Goal: Information Seeking & Learning: Learn about a topic

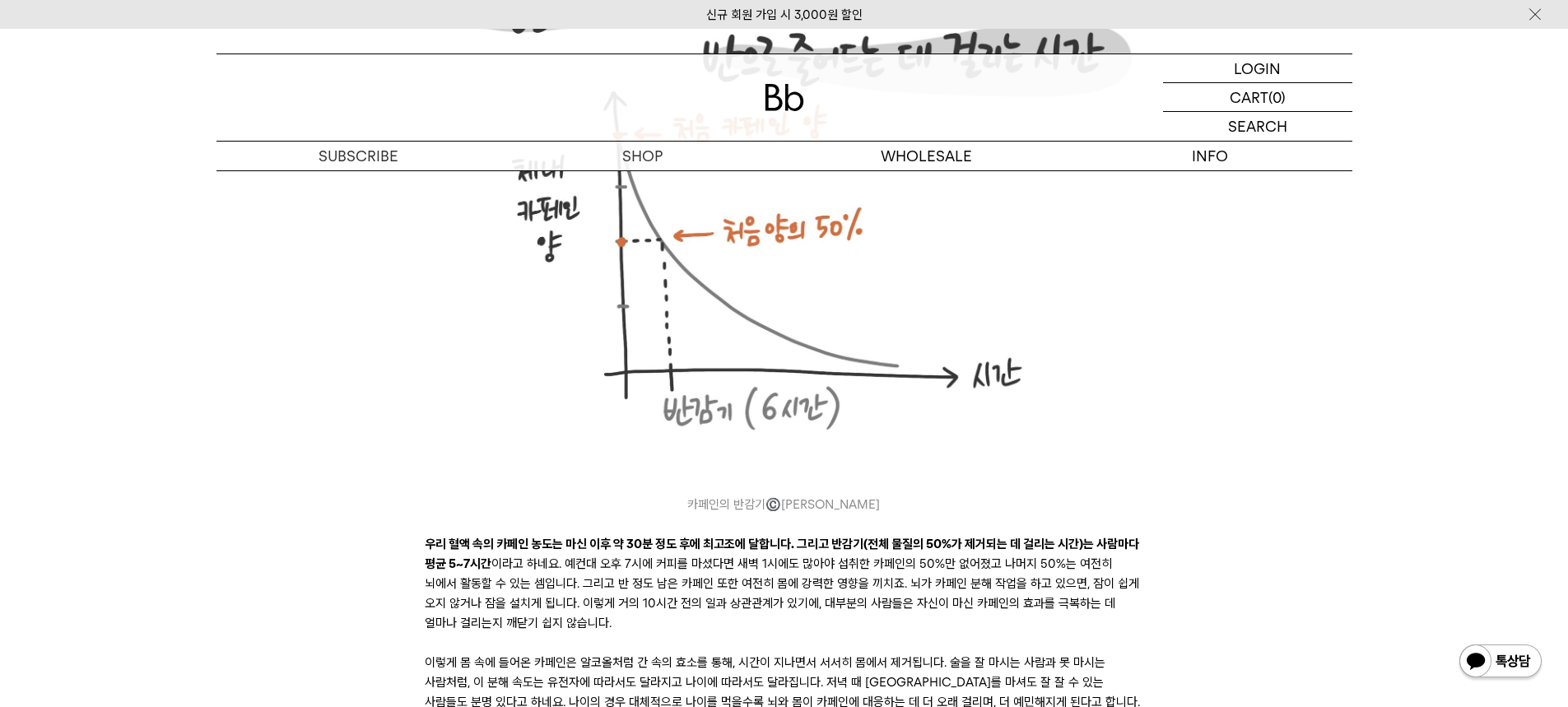
scroll to position [4610, 0]
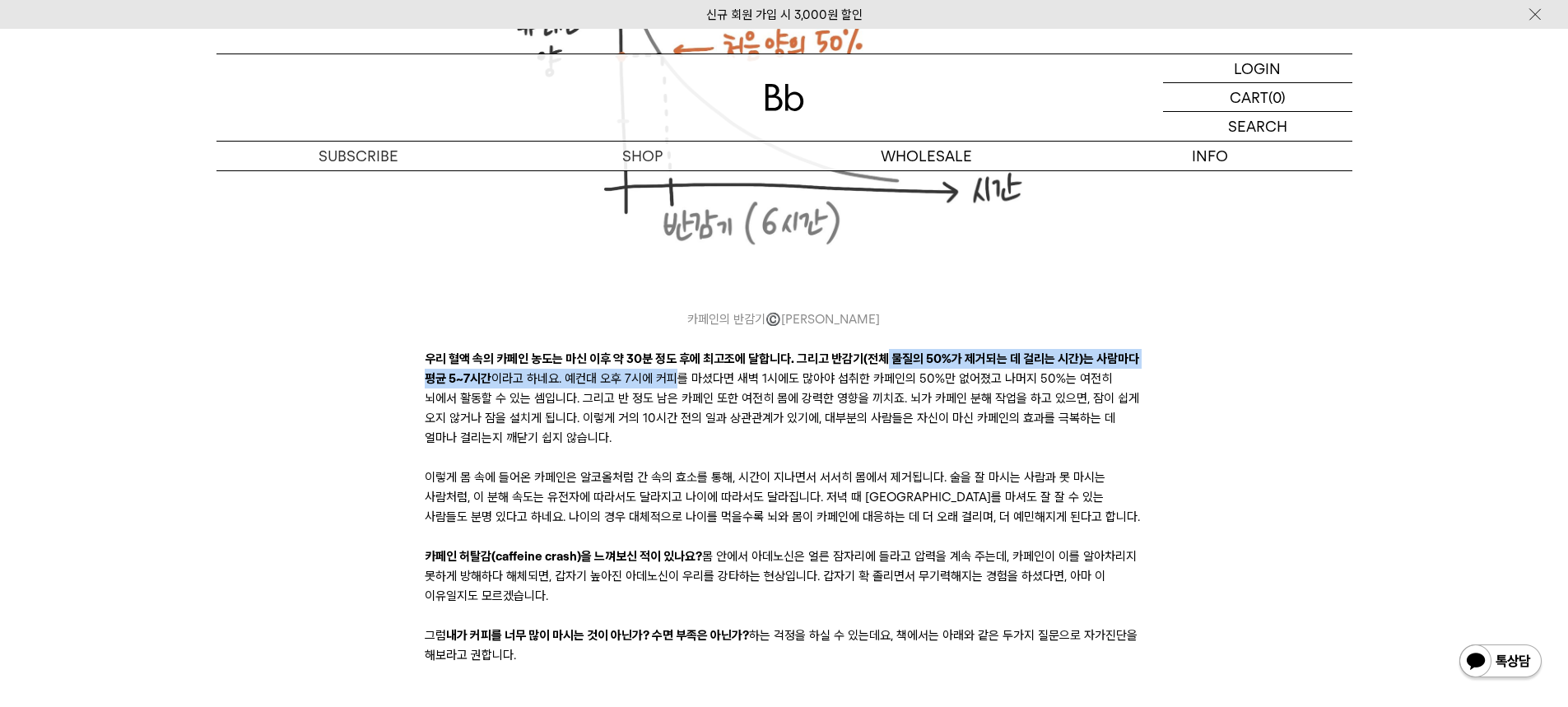
drag, startPoint x: 673, startPoint y: 392, endPoint x: 886, endPoint y: 376, distance: 213.6
click at [886, 376] on p "우리 혈액 속의 카페인 농도는 마신 이후 약 30분 정도 후에 최고조에 달합니다. 그리고 반감기(전체 물질의 50%가 제거되는 데 걸리는 시간…" at bounding box center [783, 398] width 718 height 99
click at [886, 376] on strong "우리 혈액 속의 카페인 농도는 마신 이후 약 30분 정도 후에 최고조에 달합니다. 그리고 반감기(전체 물질의 50%가 제거되는 데 걸리는 시간…" at bounding box center [781, 368] width 715 height 35
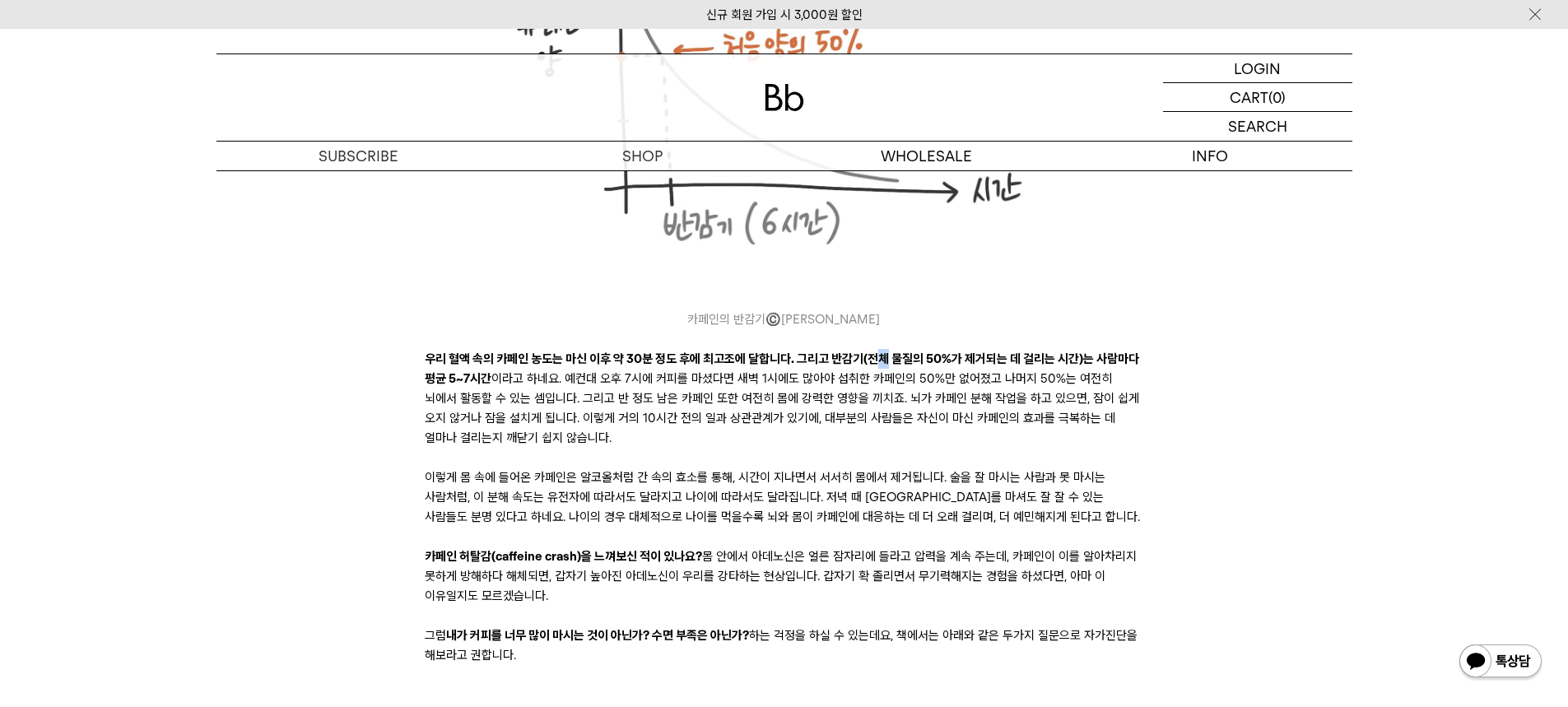
drag, startPoint x: 884, startPoint y: 376, endPoint x: 882, endPoint y: 390, distance: 14.1
click at [882, 390] on p "우리 혈액 속의 카페인 농도는 마신 이후 약 30분 정도 후에 최고조에 달합니다. 그리고 반감기(전체 물질의 50%가 제거되는 데 걸리는 시간…" at bounding box center [783, 398] width 718 height 99
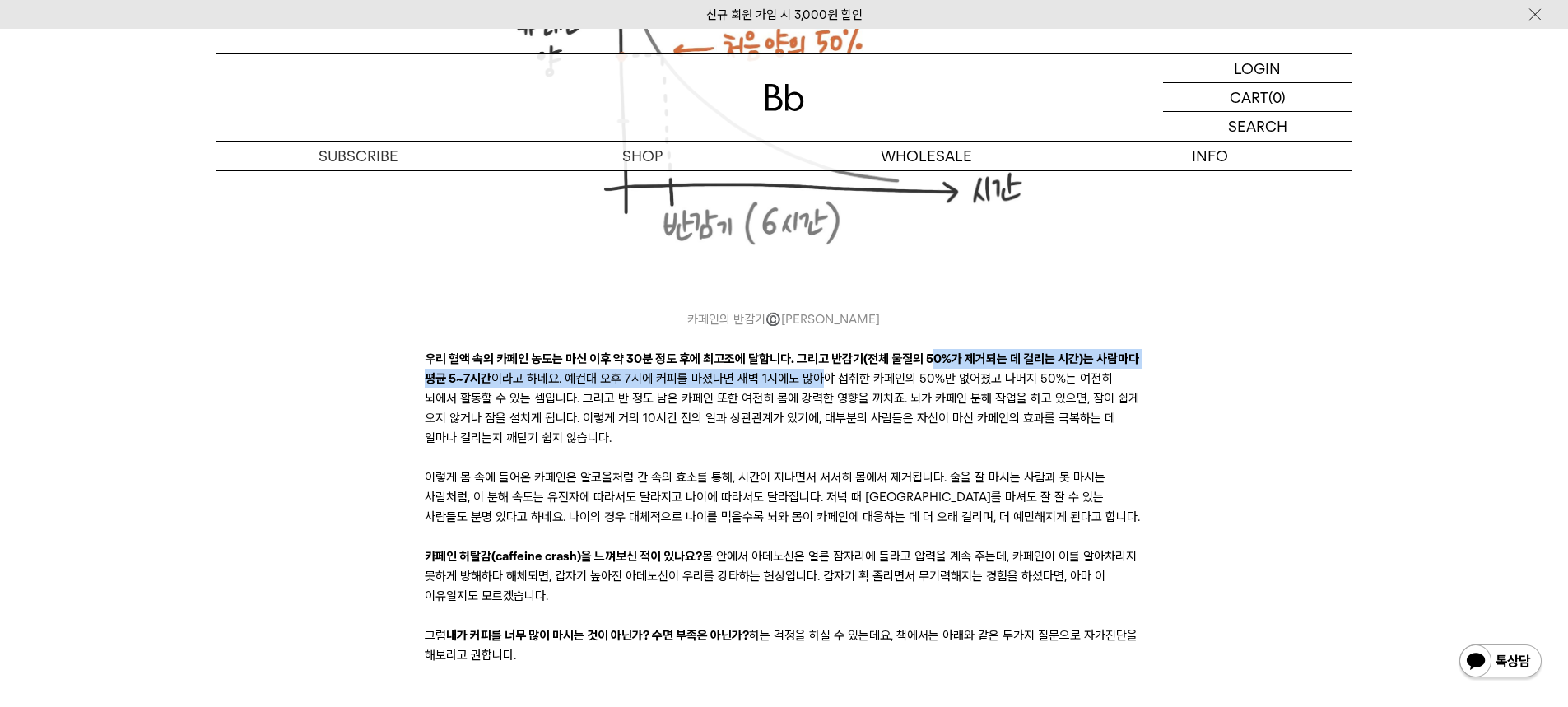
drag, startPoint x: 823, startPoint y: 403, endPoint x: 931, endPoint y: 387, distance: 109.2
click at [931, 387] on p "우리 혈액 속의 카페인 농도는 마신 이후 약 30분 정도 후에 최고조에 달합니다. 그리고 반감기(전체 물질의 50%가 제거되는 데 걸리는 시간…" at bounding box center [783, 398] width 718 height 99
click at [932, 386] on strong "우리 혈액 속의 카페인 농도는 마신 이후 약 30분 정도 후에 최고조에 달합니다. 그리고 반감기(전체 물질의 50%가 제거되는 데 걸리는 시간…" at bounding box center [781, 368] width 715 height 35
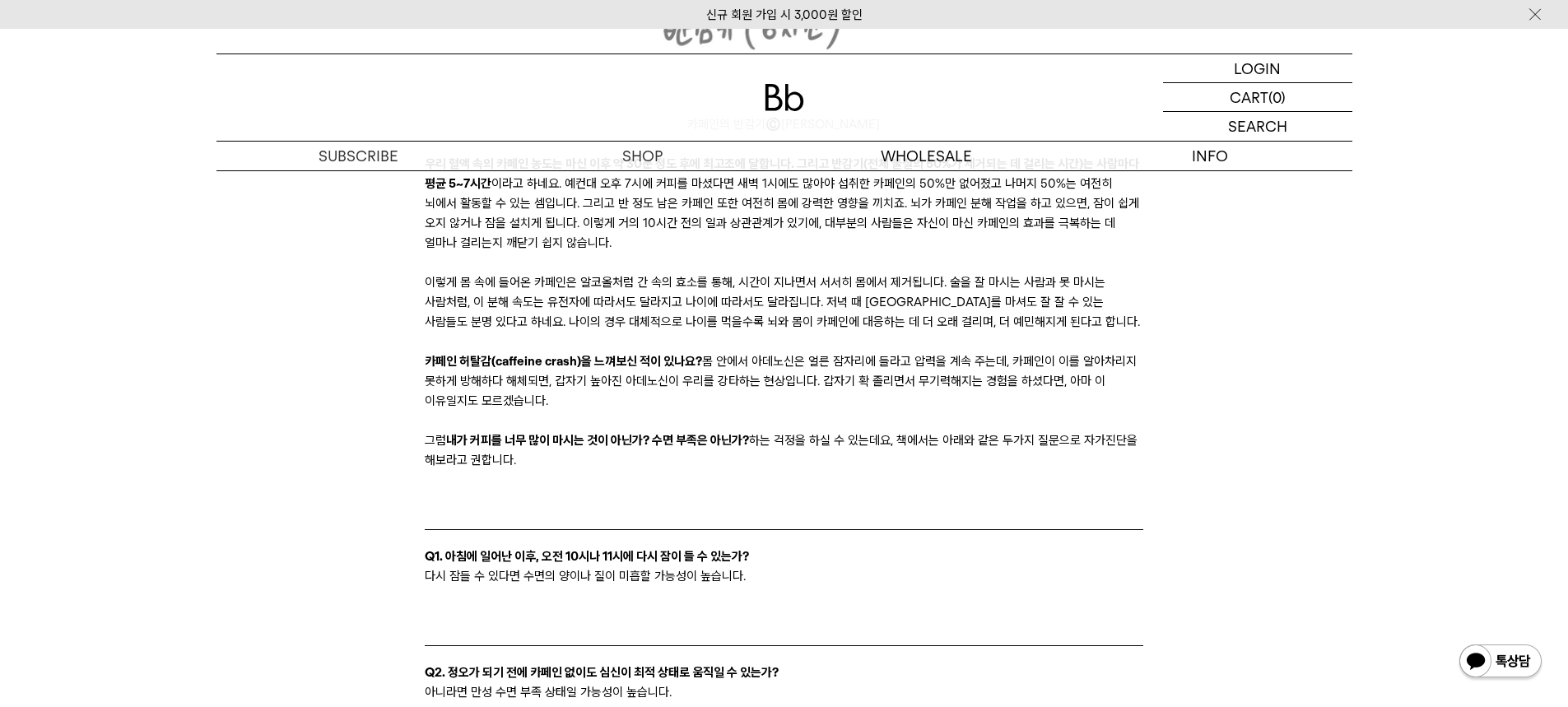
scroll to position [4774, 0]
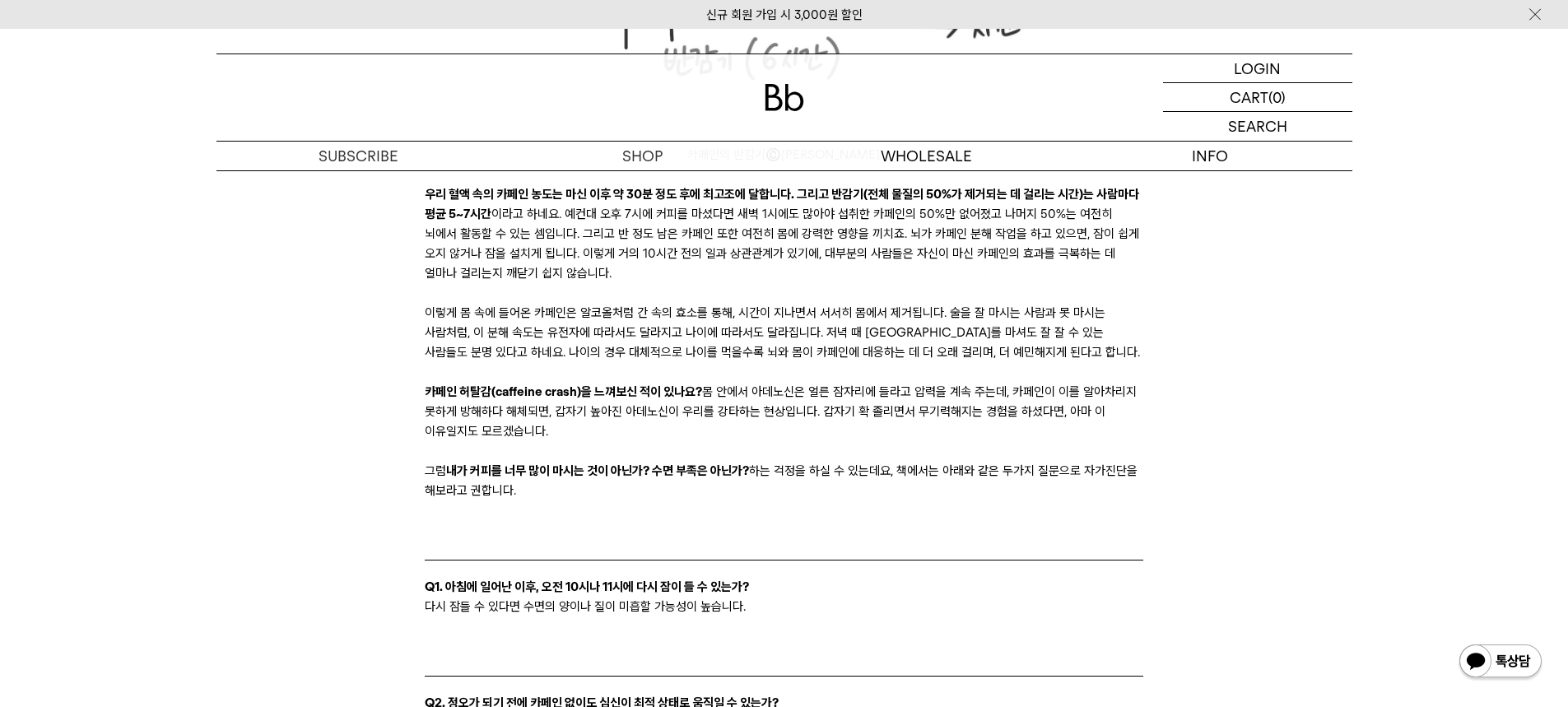
drag, startPoint x: 593, startPoint y: 508, endPoint x: 410, endPoint y: 223, distance: 338.7
copy div "lo ip do sit ame co ad e 14s do ei temp inci. utl etd(ma ali 20%e admi v qui no…"
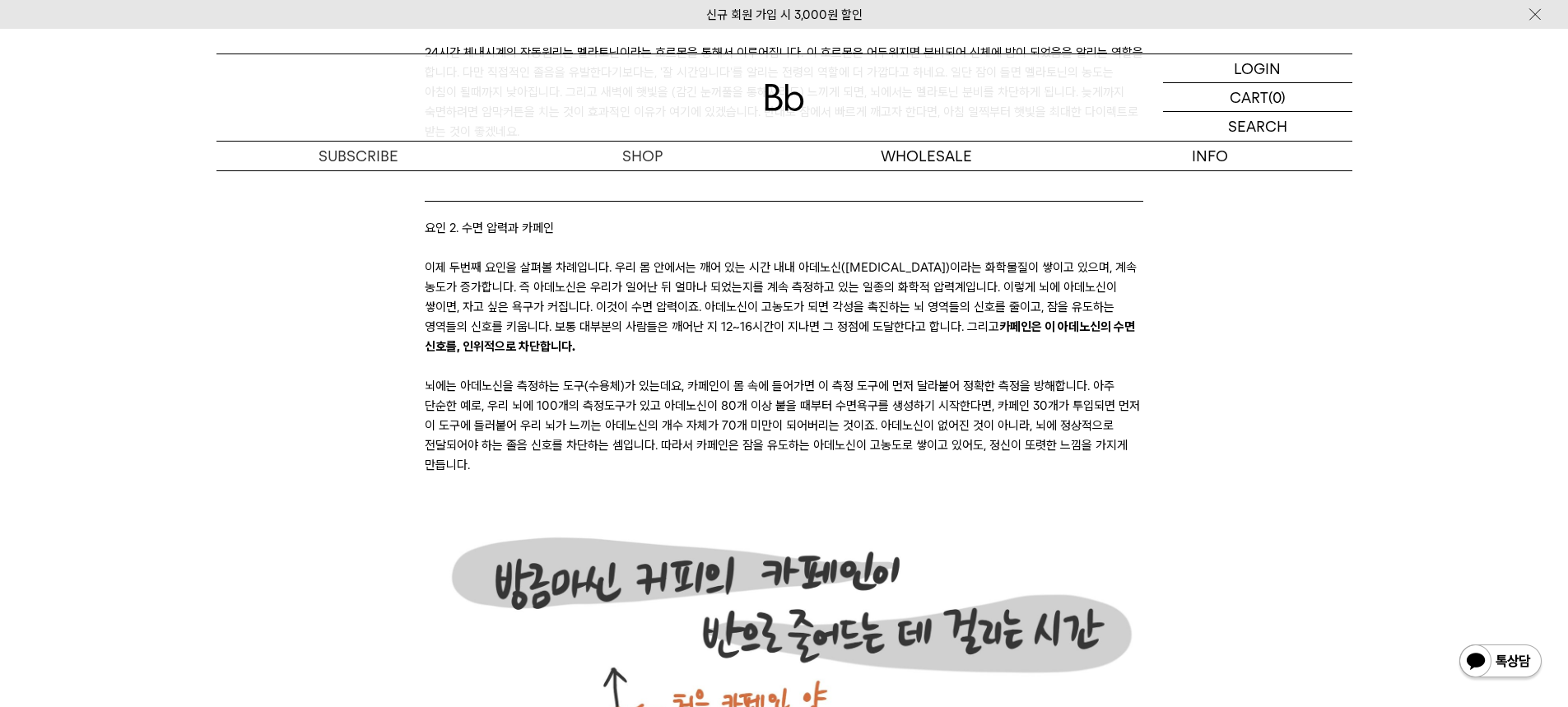
scroll to position [3704, 0]
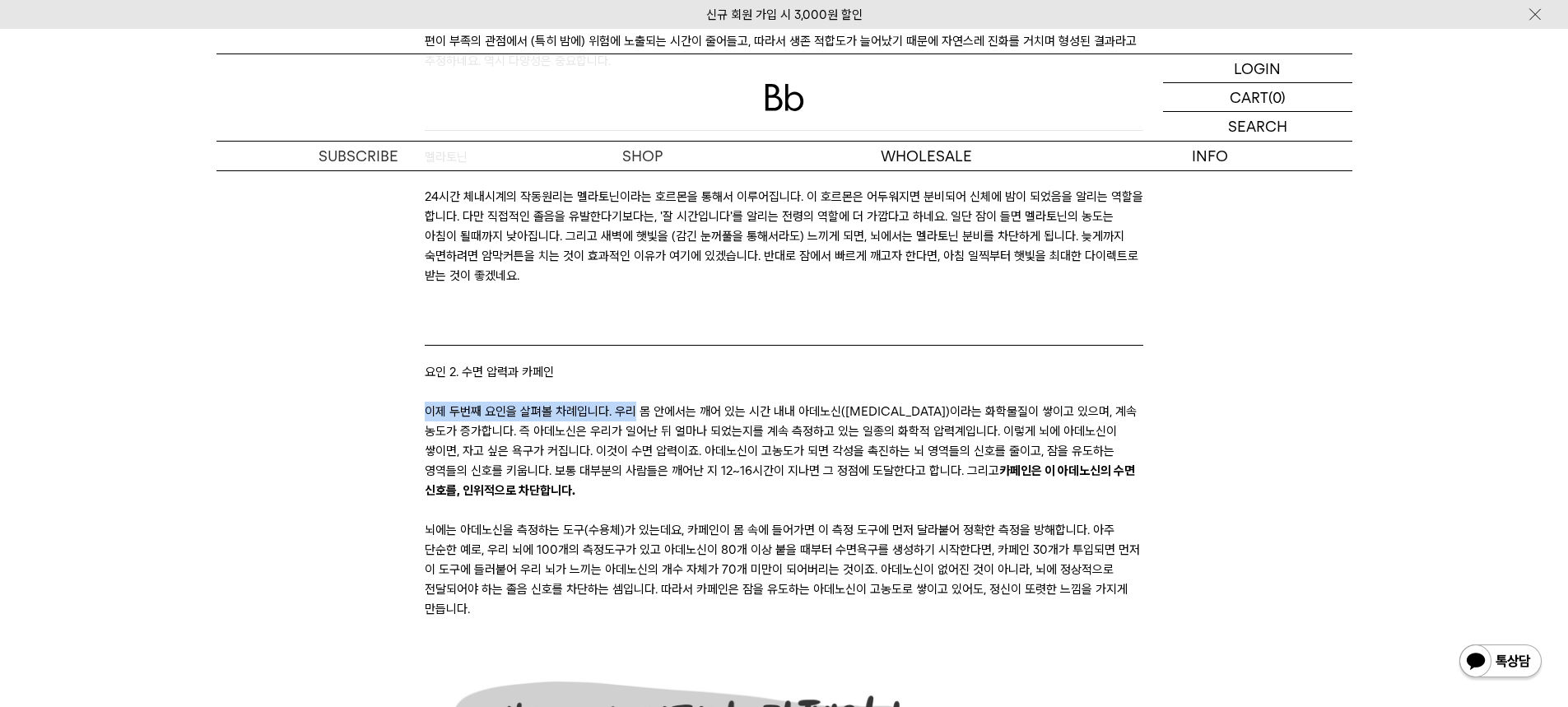
drag, startPoint x: 420, startPoint y: 424, endPoint x: 633, endPoint y: 440, distance: 213.6
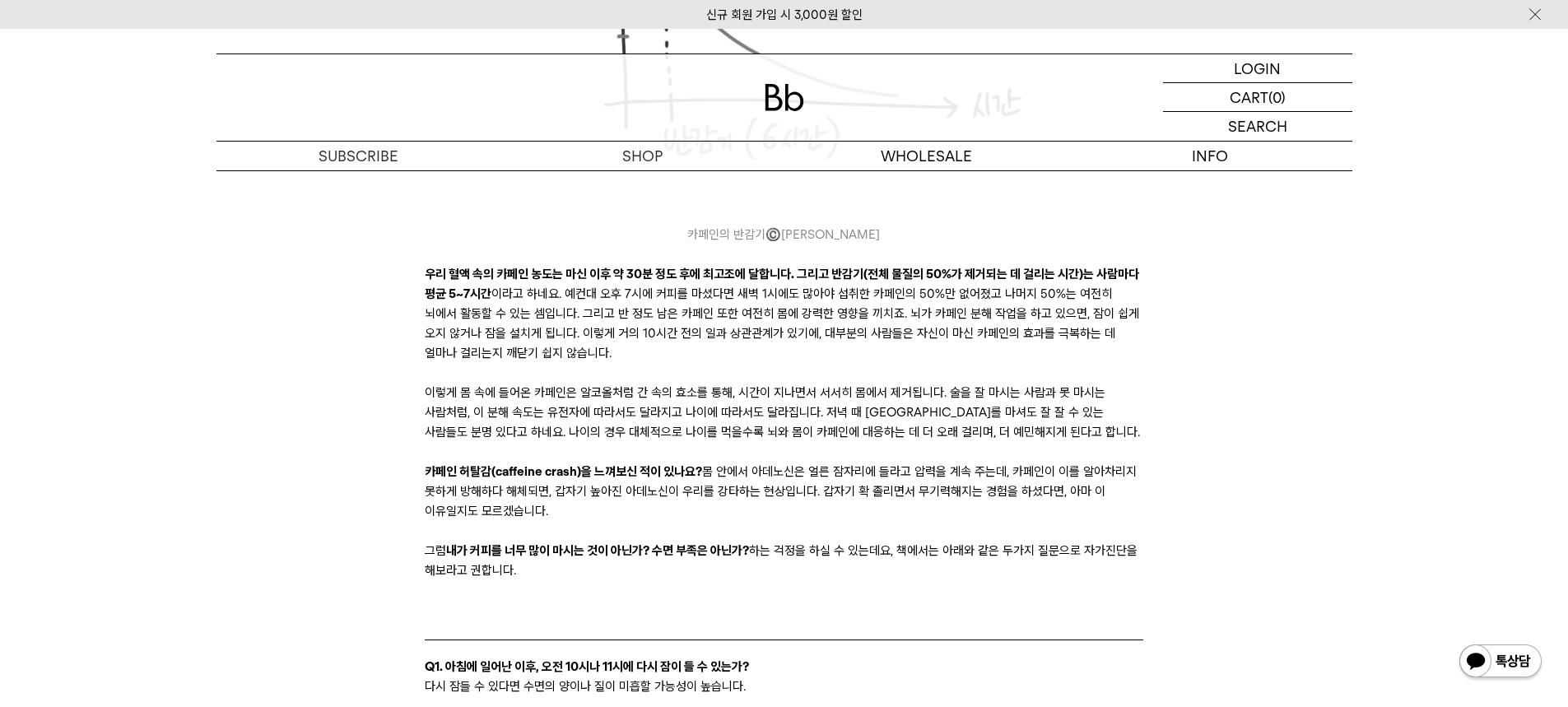
scroll to position [4774, 0]
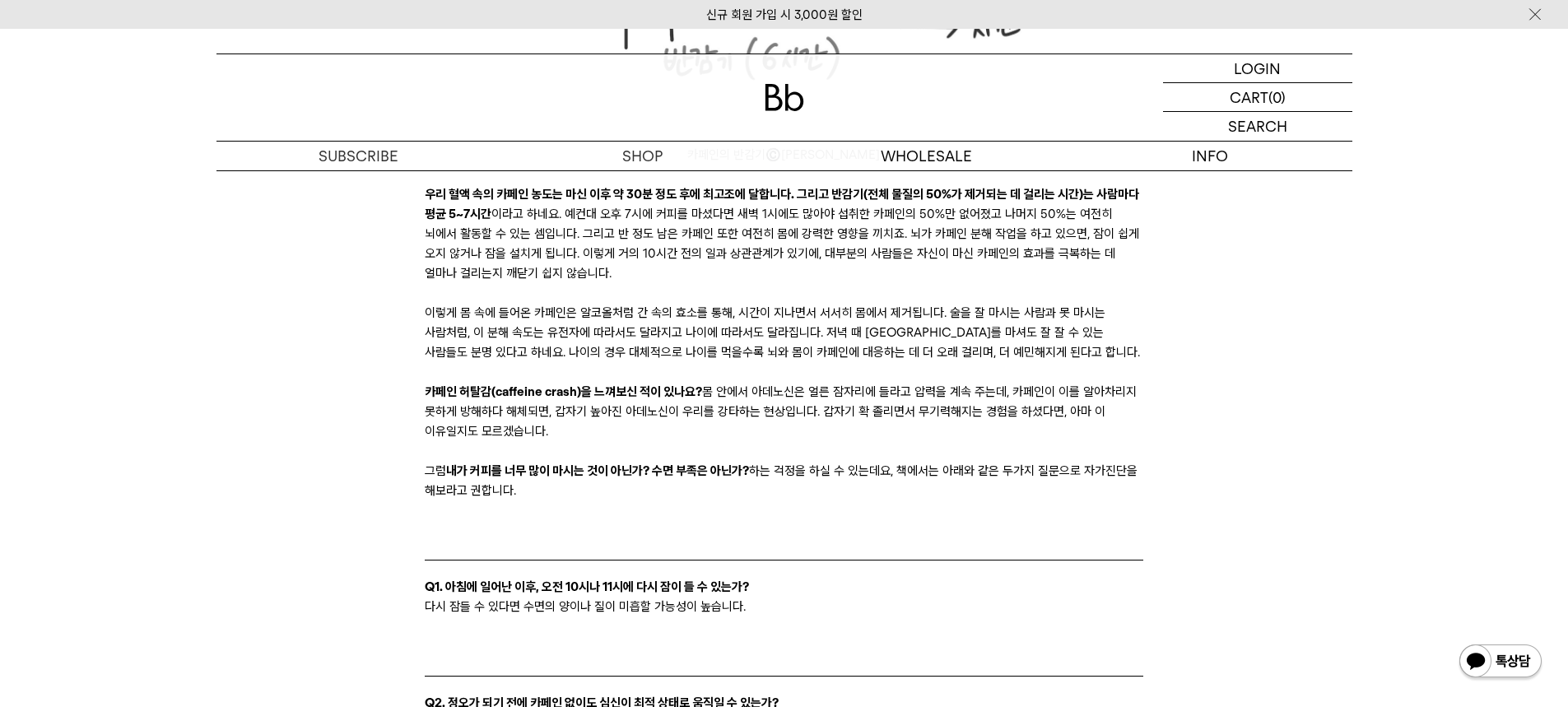
drag, startPoint x: 411, startPoint y: 310, endPoint x: 577, endPoint y: 509, distance: 259.1
copy div "lor ips dol si am cons 'adi'el 86sed doe temp, i utl etdo magn aliq. en adm ven…"
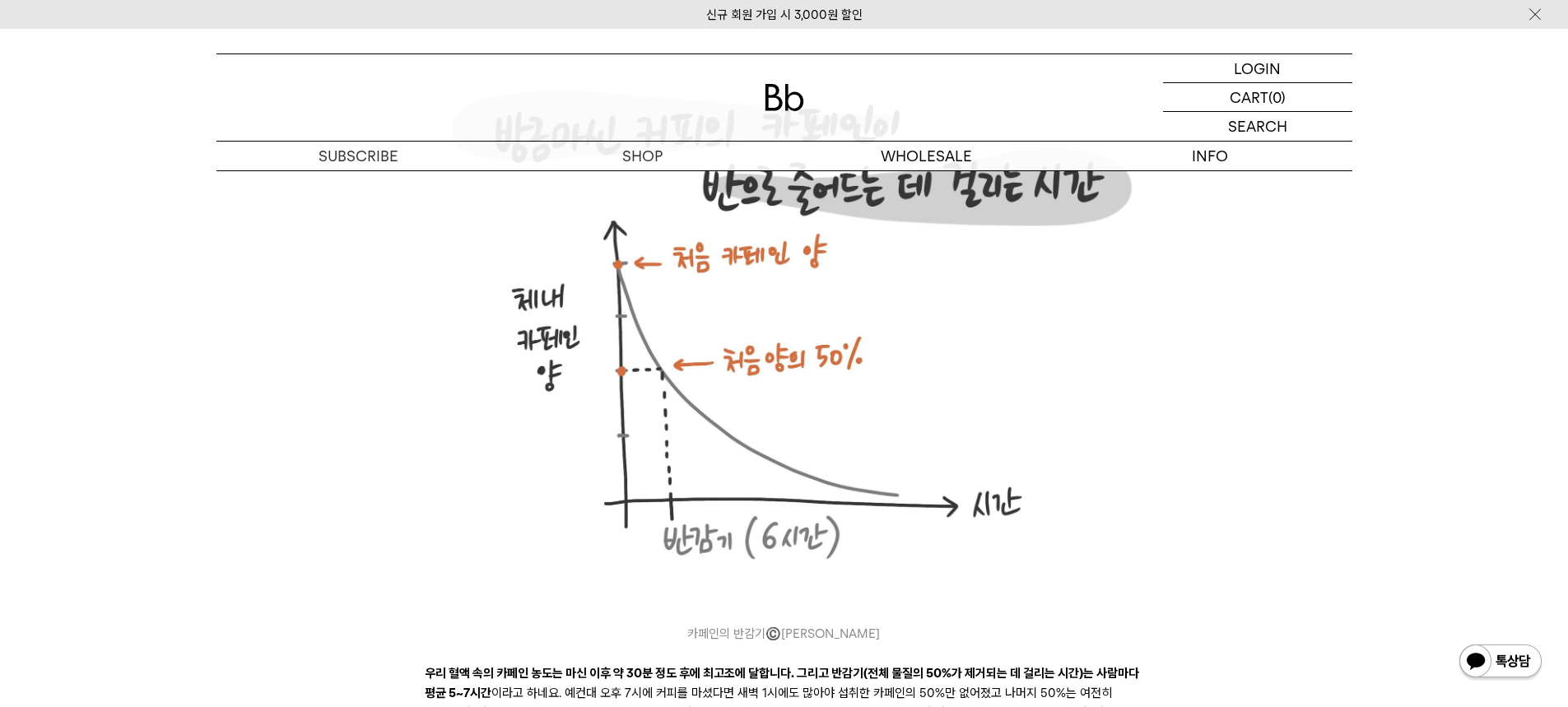
scroll to position [4280, 0]
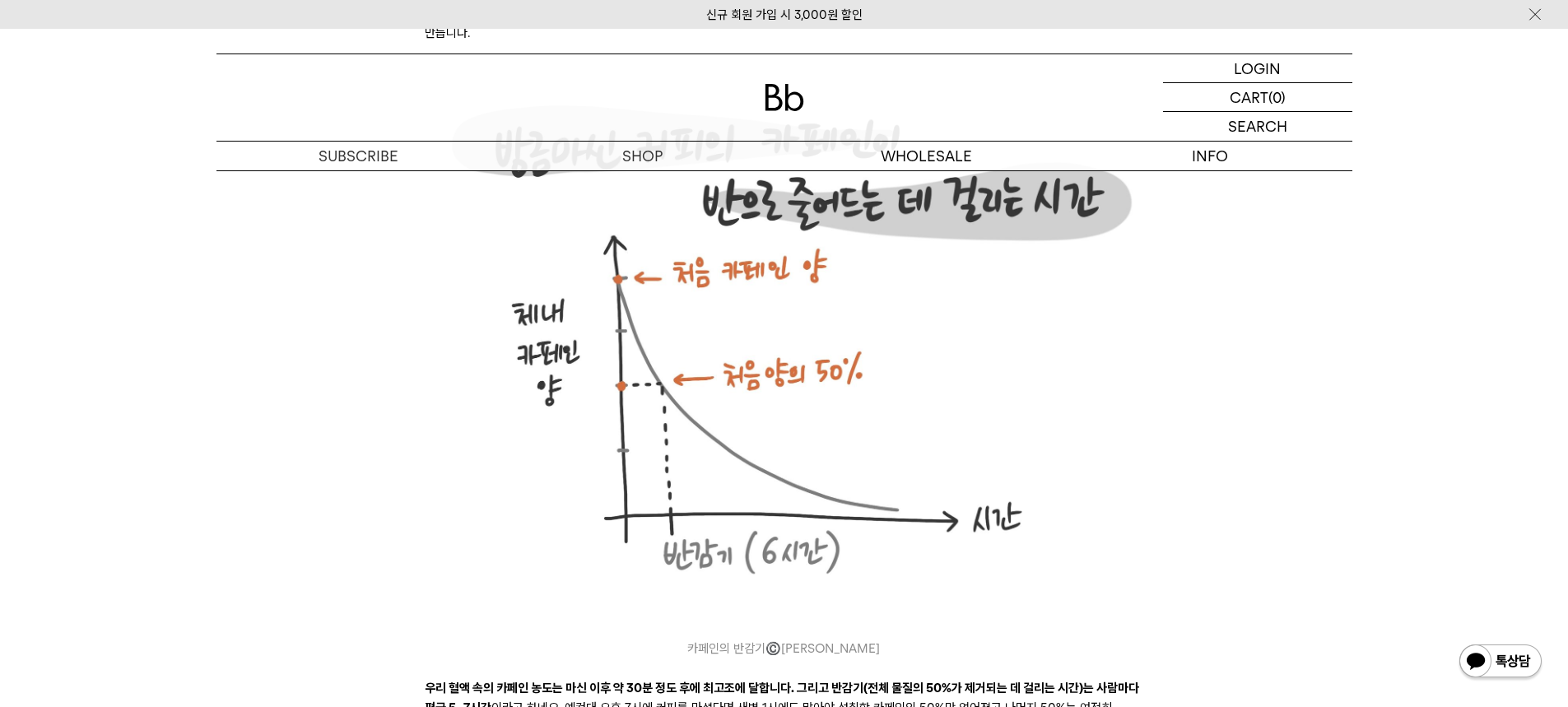
click at [738, 392] on img at bounding box center [783, 346] width 718 height 567
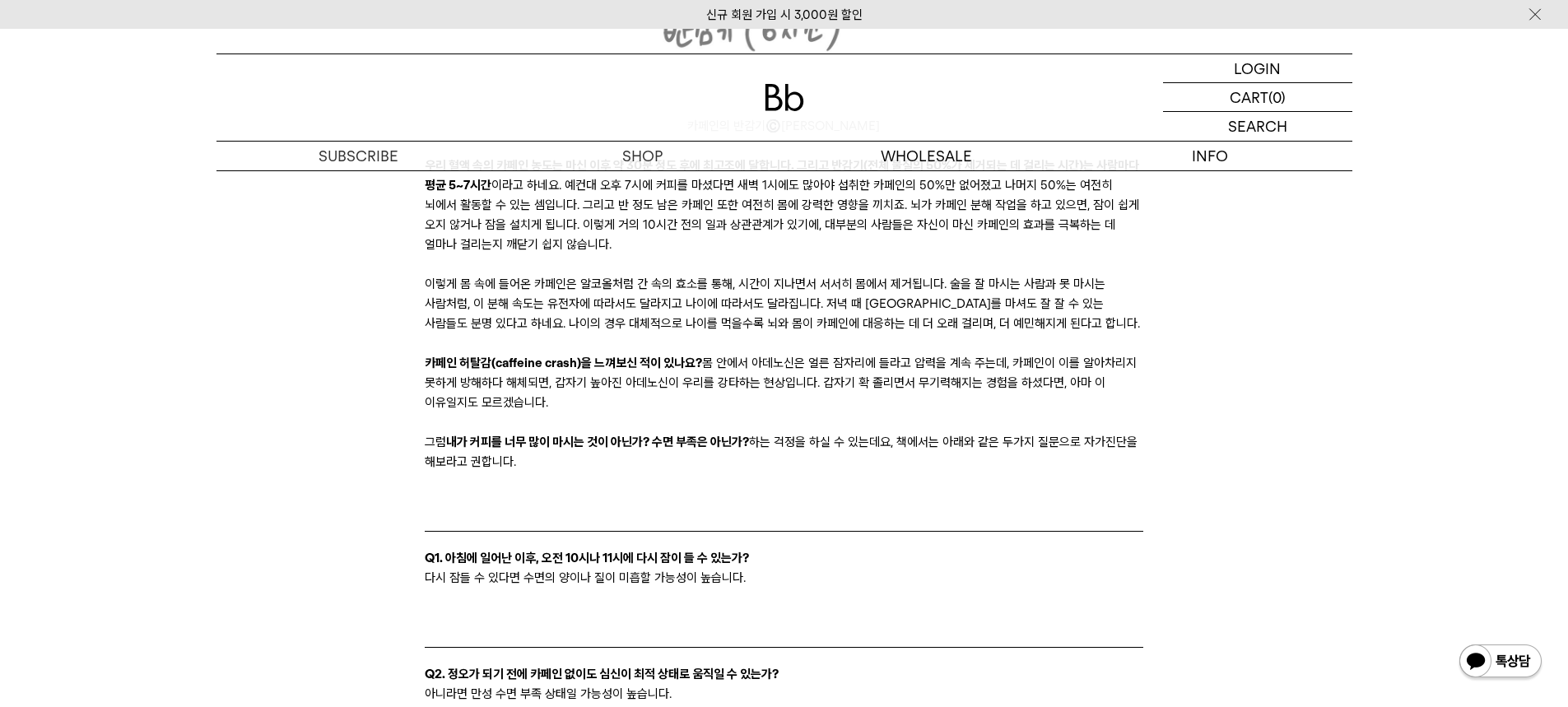
scroll to position [4774, 0]
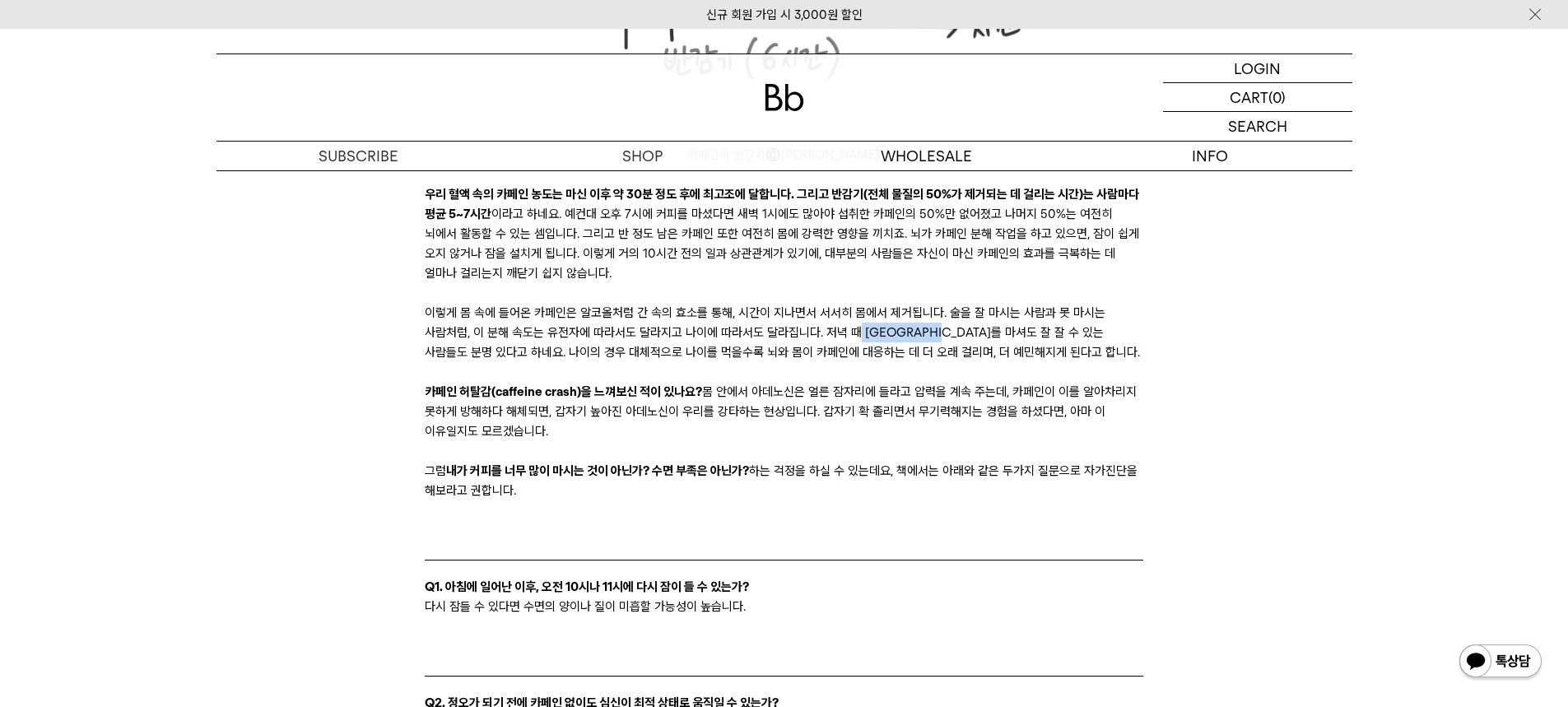
drag, startPoint x: 954, startPoint y: 358, endPoint x: 844, endPoint y: 364, distance: 110.2
click at [844, 362] on p "이렇게 몸 속에 들어온 카페인은 알코올처럼 간 속의 효소를 통해, 시간이 지나면서 서서히 몸에서 제거됩니다. 술을 잘 마시는 사람과 못 마시는…" at bounding box center [783, 332] width 718 height 59
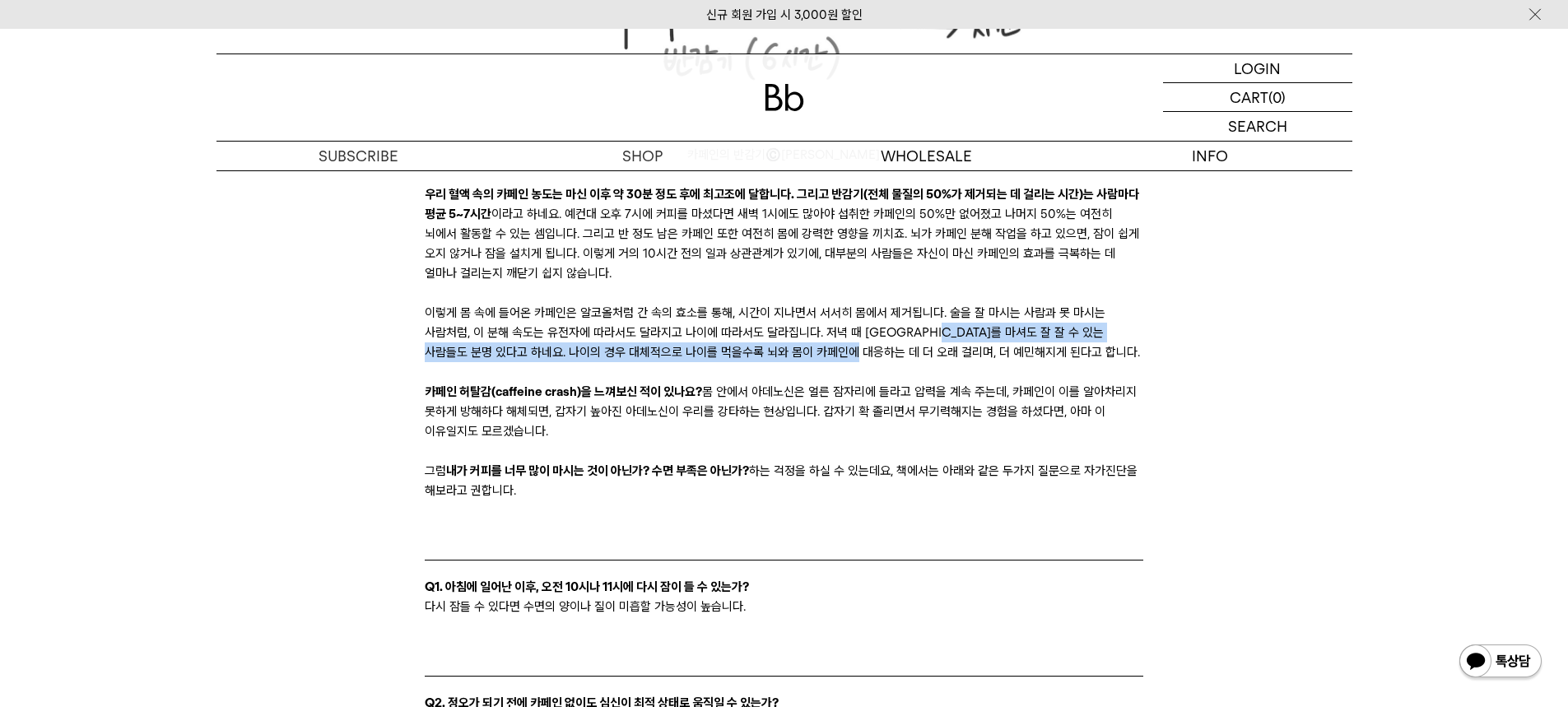
click at [844, 362] on p "이렇게 몸 속에 들어온 카페인은 알코올처럼 간 속의 효소를 통해, 시간이 지나면서 서서히 몸에서 제거됩니다. 술을 잘 마시는 사람과 못 마시는…" at bounding box center [783, 332] width 718 height 59
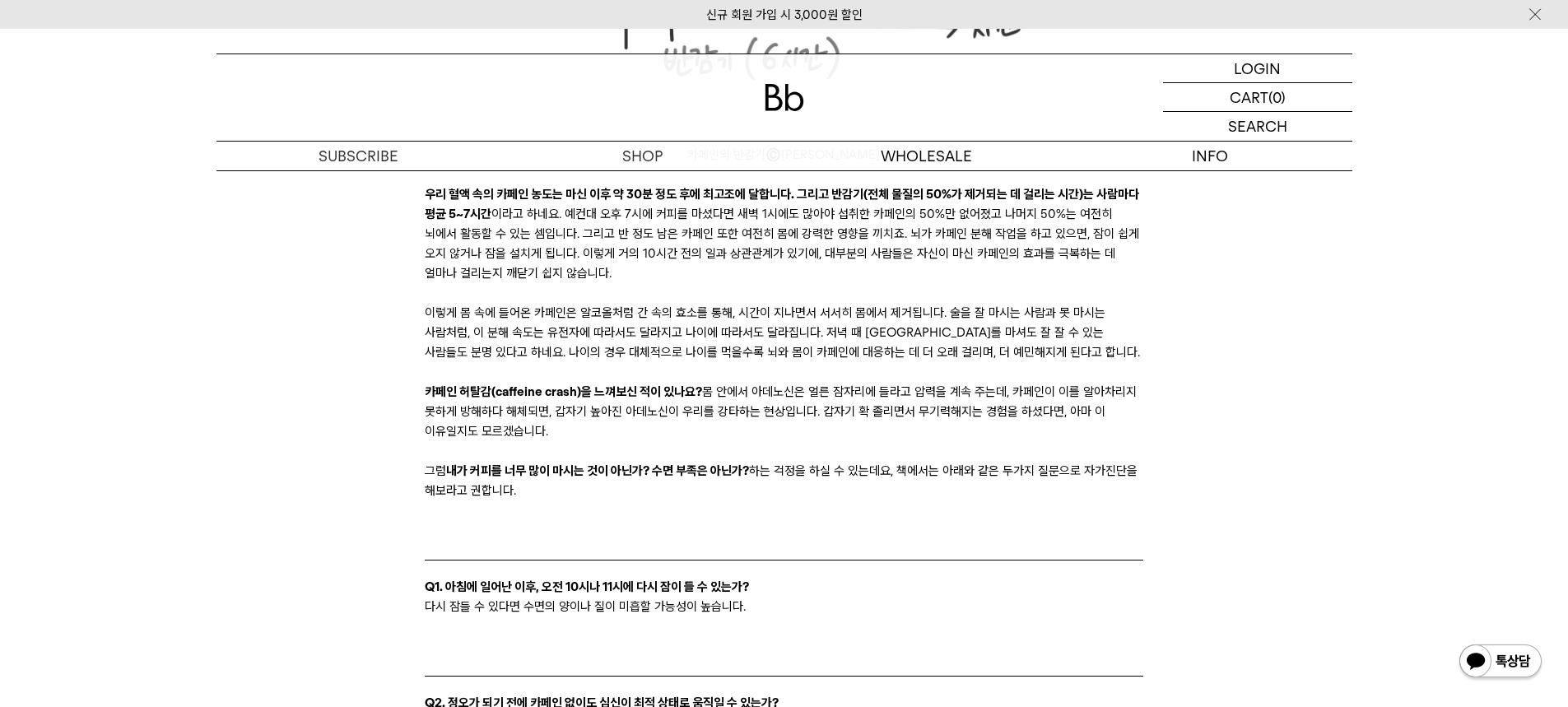
drag, startPoint x: 844, startPoint y: 364, endPoint x: 845, endPoint y: 376, distance: 12.0
click at [845, 362] on p "이렇게 몸 속에 들어온 카페인은 알코올처럼 간 속의 효소를 통해, 시간이 지나면서 서서히 몸에서 제거됩니다. 술을 잘 마시는 사람과 못 마시는…" at bounding box center [783, 332] width 718 height 59
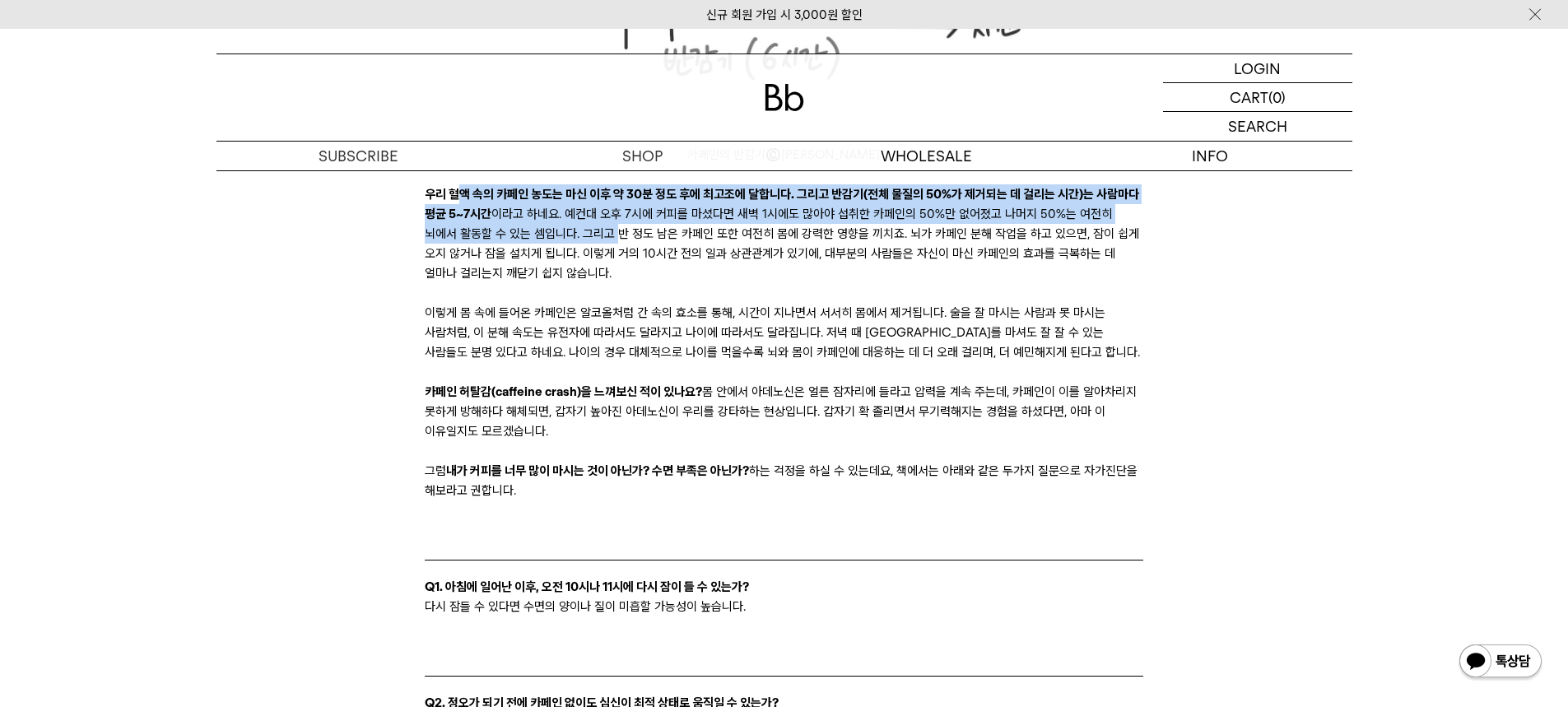
drag, startPoint x: 456, startPoint y: 209, endPoint x: 585, endPoint y: 255, distance: 137.0
click at [585, 255] on p "우리 혈액 속의 카페인 농도는 마신 이후 약 30분 정도 후에 최고조에 달합니다. 그리고 반감기(전체 물질의 50%가 제거되는 데 걸리는 시간…" at bounding box center [783, 233] width 718 height 99
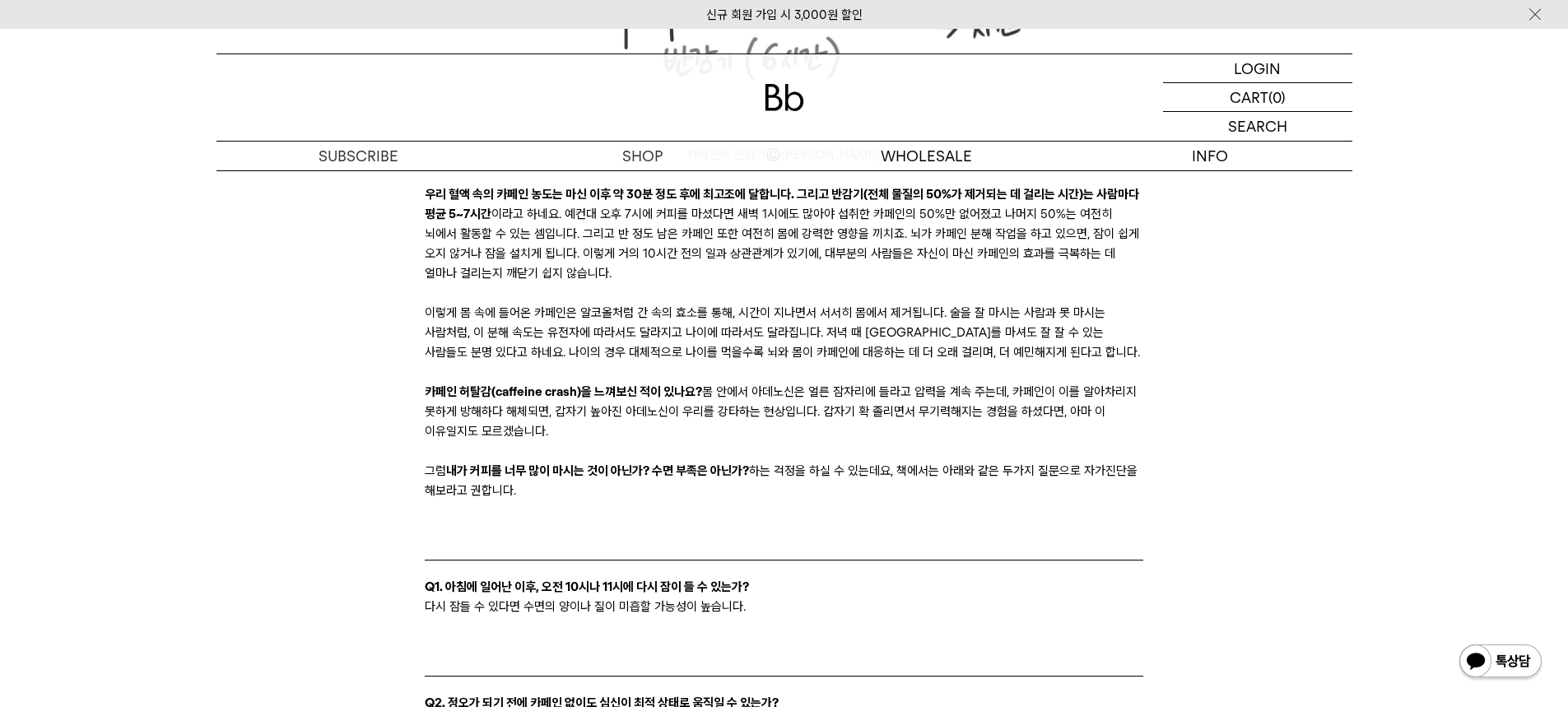
drag, startPoint x: 418, startPoint y: 208, endPoint x: 1017, endPoint y: 517, distance: 674.0
copy div "lo ip do sit ame co ad e 14s do ei temp inci. utl etd(ma ali 20%e admi v qui no…"
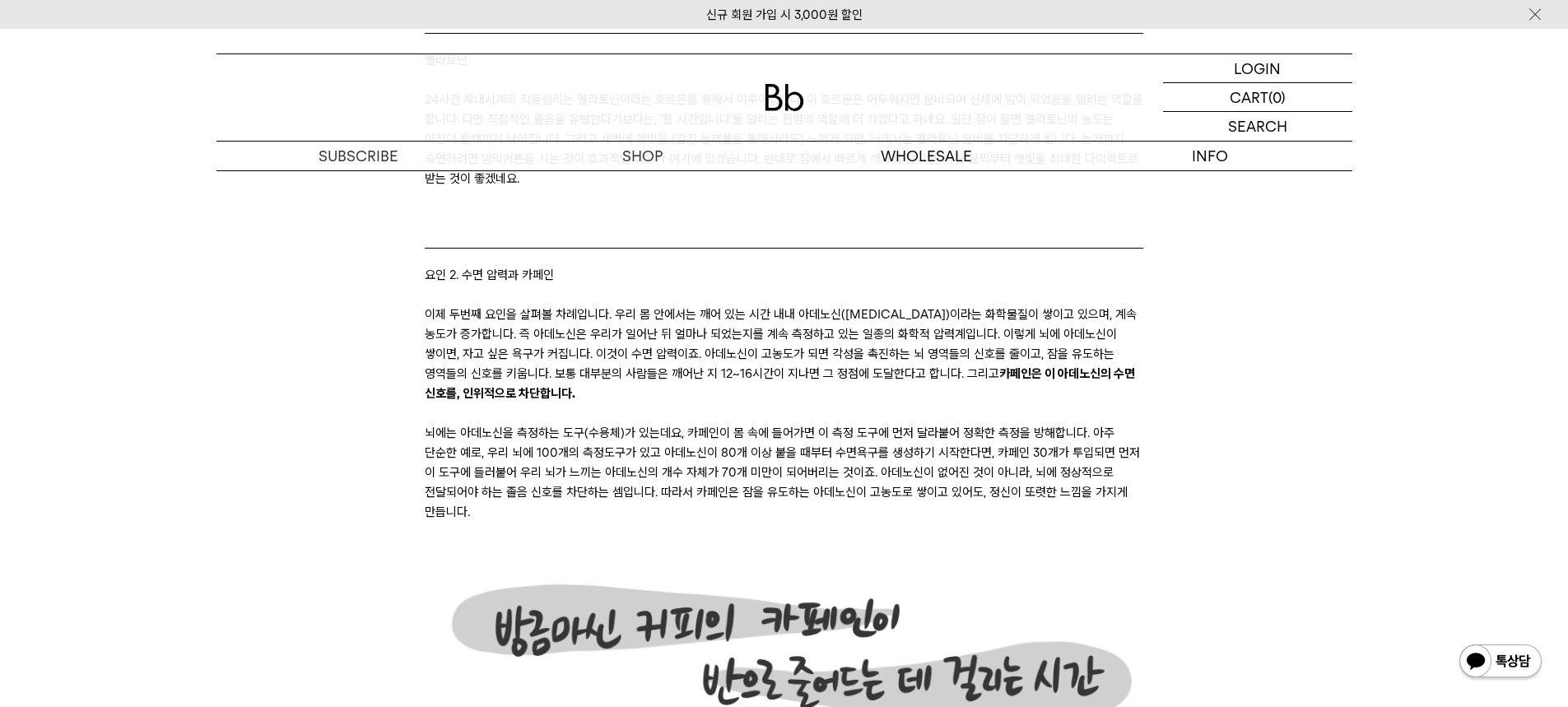
scroll to position [3787, 0]
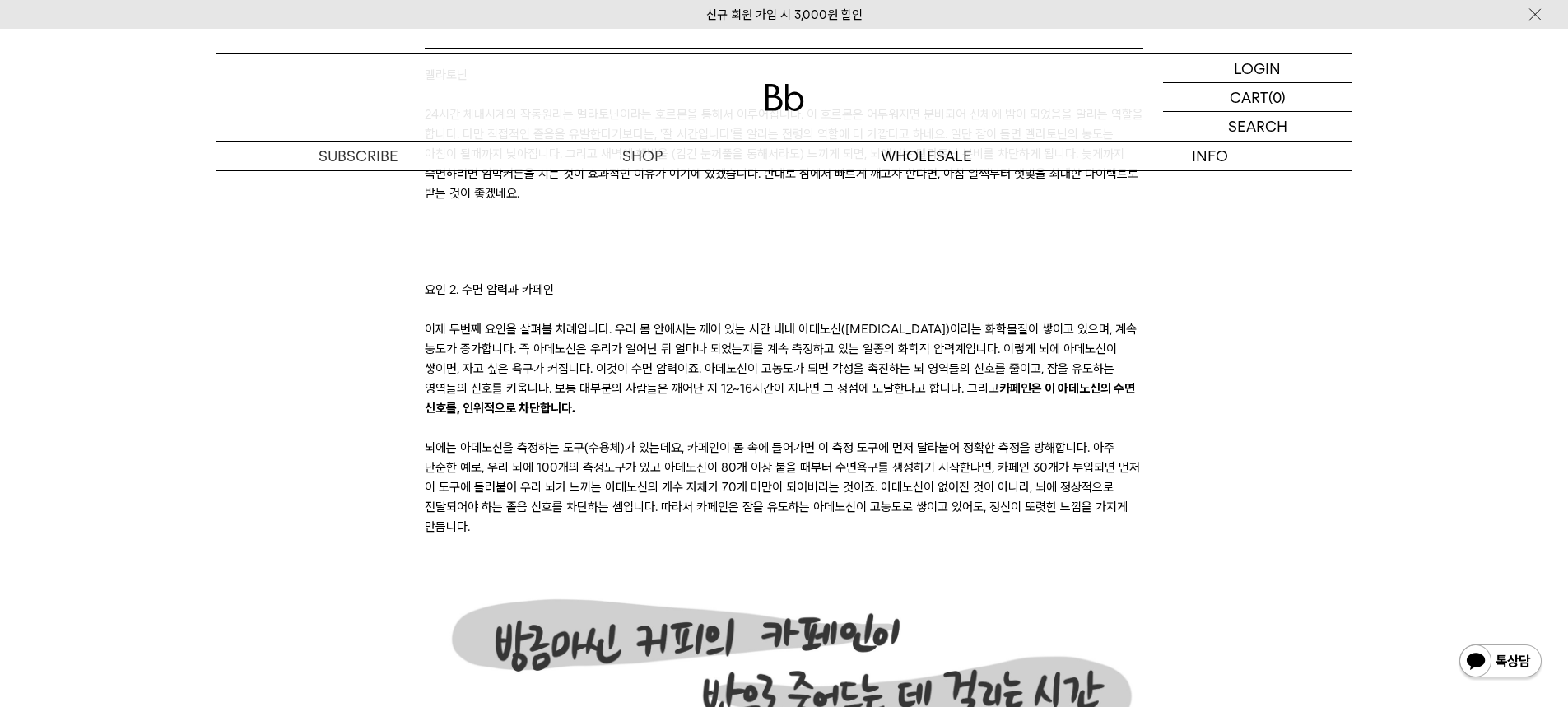
click at [680, 418] on p "이제 두번째 요인을 살펴볼 차례입니다. 우리 몸 안에서는 깨어 있는 시간 내내 아데노신([MEDICAL_DATA])이라는 화학물질이 쌓이고 있…" at bounding box center [783, 368] width 718 height 99
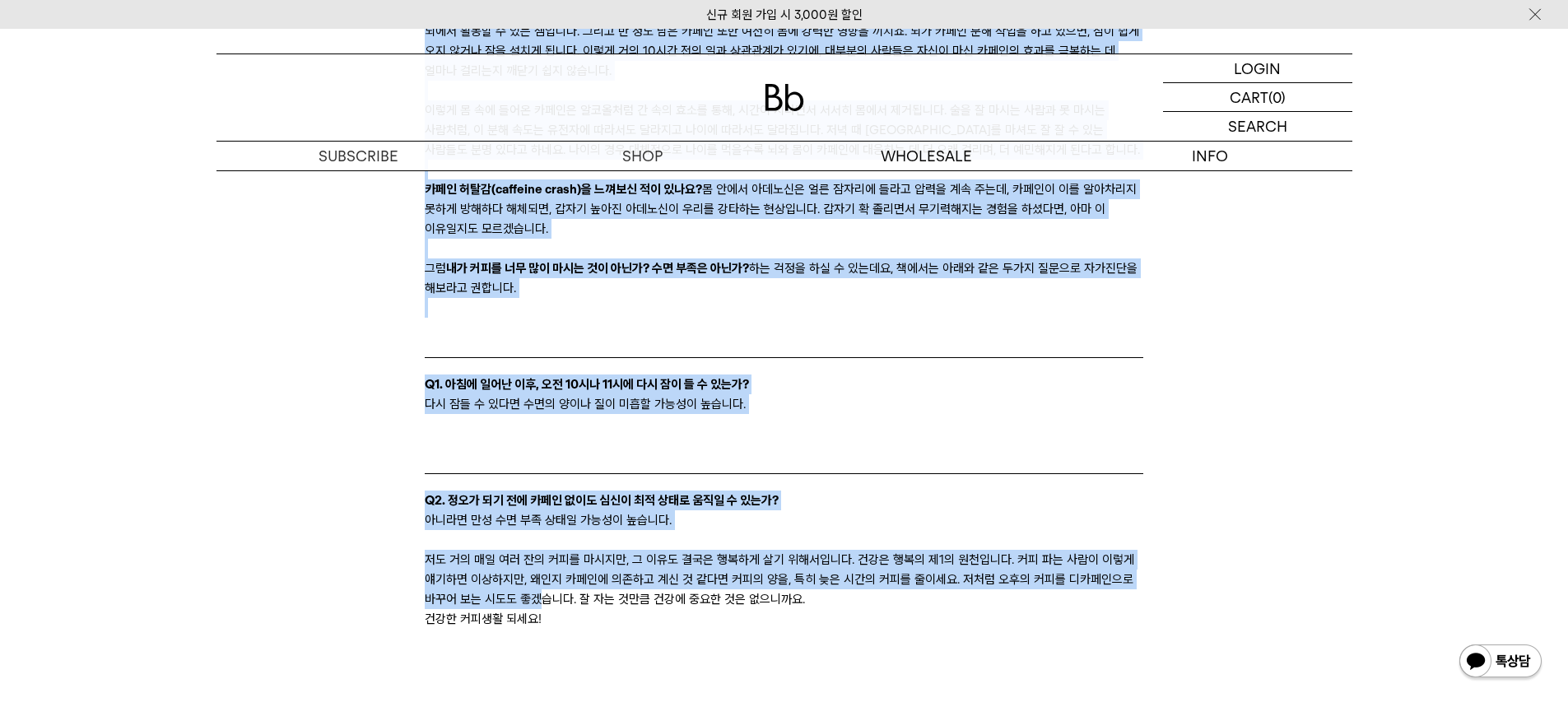
scroll to position [5021, 0]
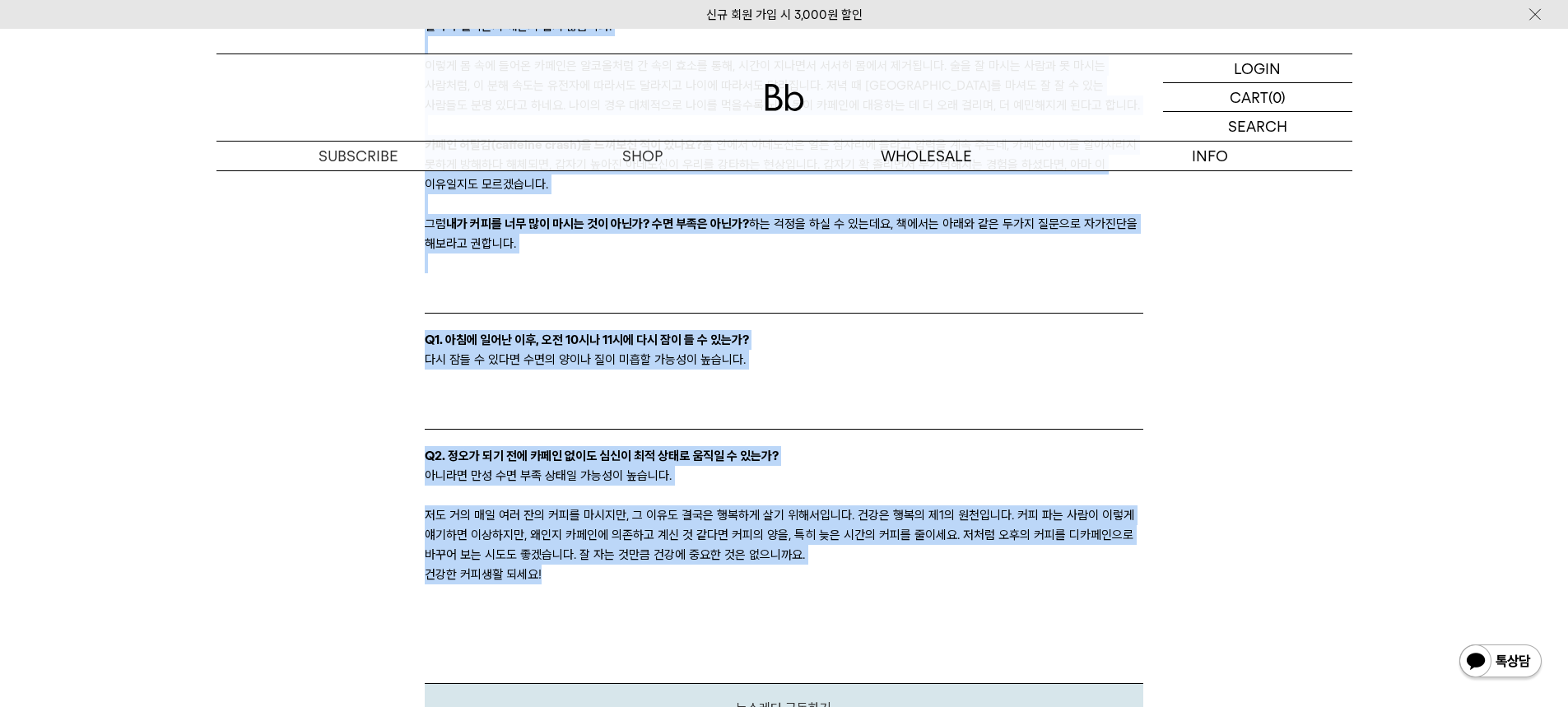
drag, startPoint x: 418, startPoint y: 376, endPoint x: 624, endPoint y: 604, distance: 307.3
copy div "69lo ipsum dolor sitamet cons adi elitse. d eius tempo inci utl et dolo mag ali…"
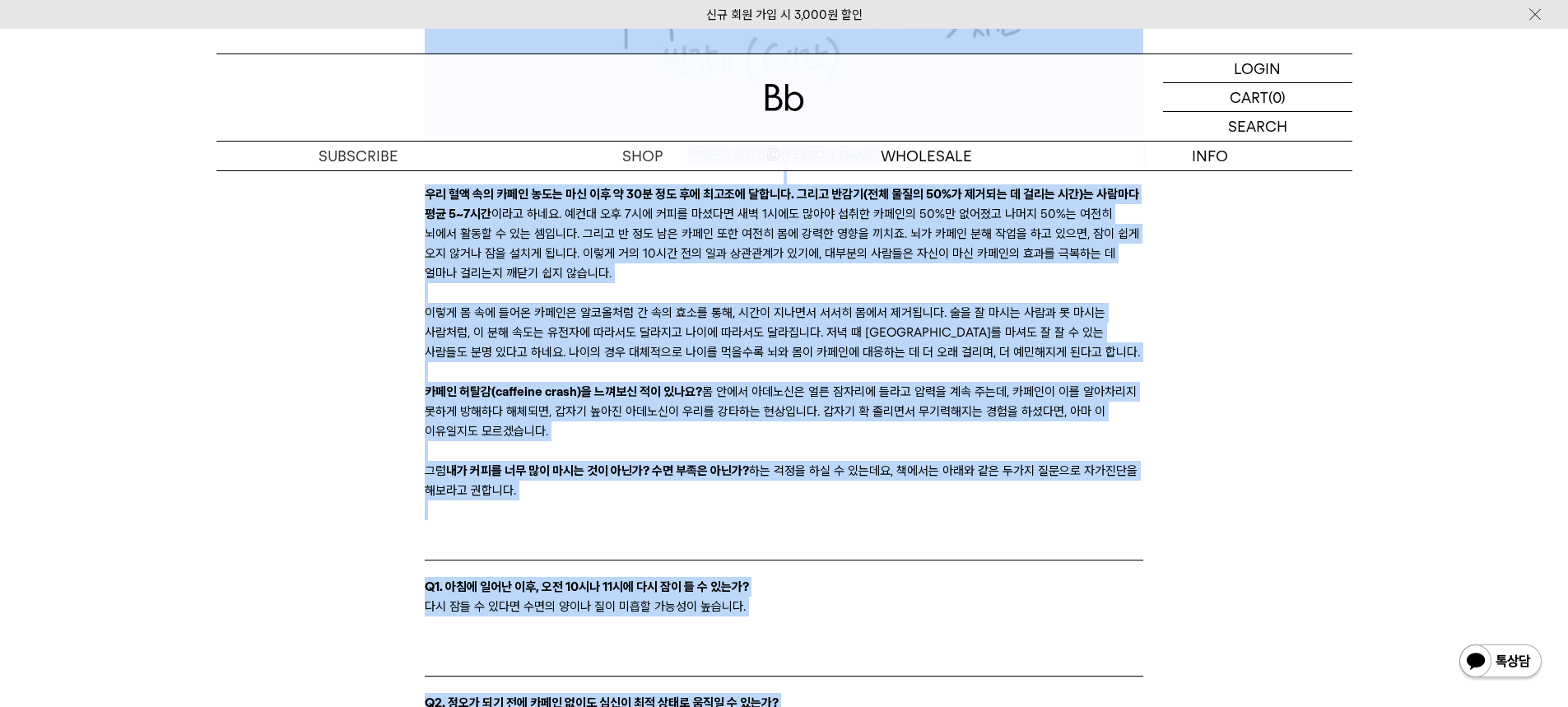
click at [1028, 356] on p "이렇게 몸 속에 들어온 카페인은 알코올처럼 간 속의 효소를 통해, 시간이 지나면서 서서히 몸에서 제거됩니다. 술을 잘 마시는 사람과 못 마시는…" at bounding box center [783, 332] width 718 height 59
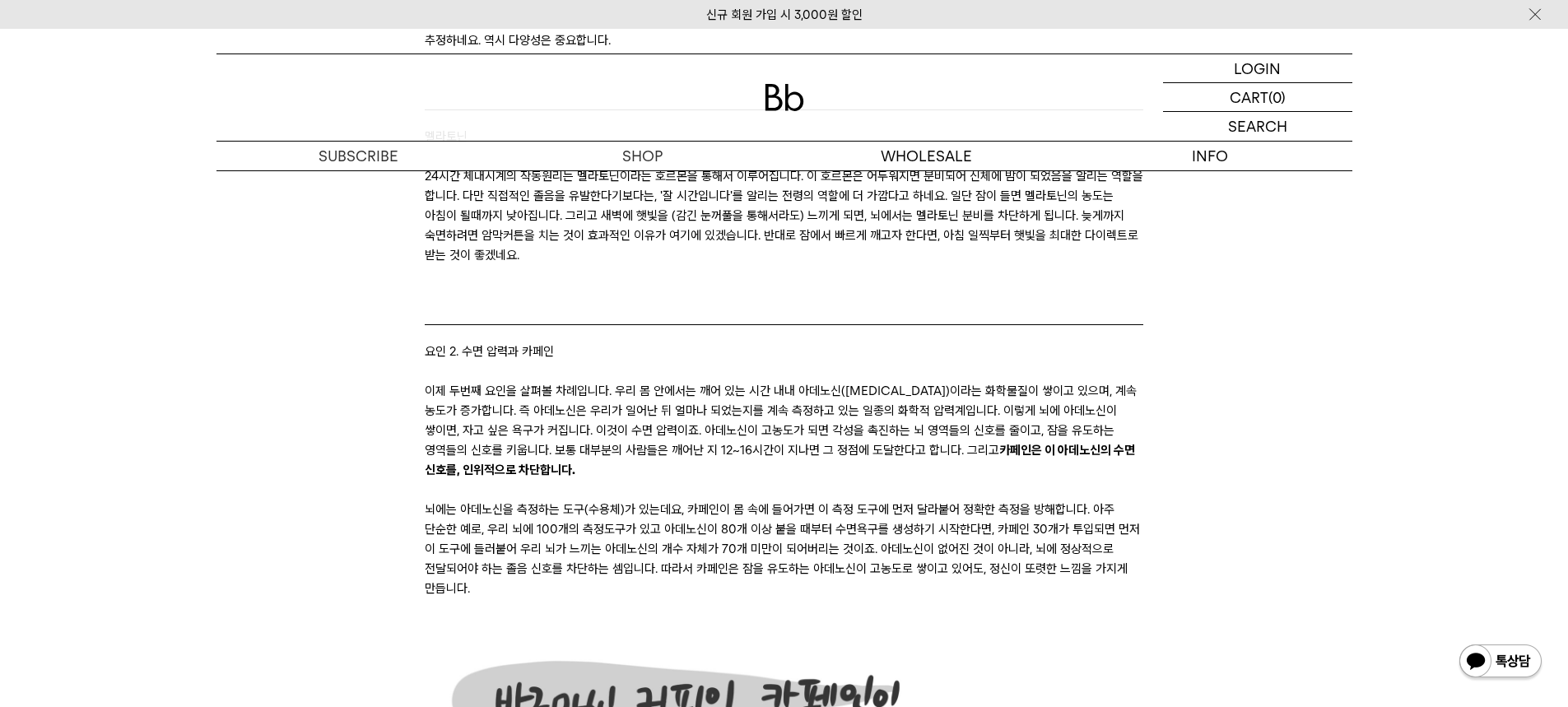
scroll to position [3540, 0]
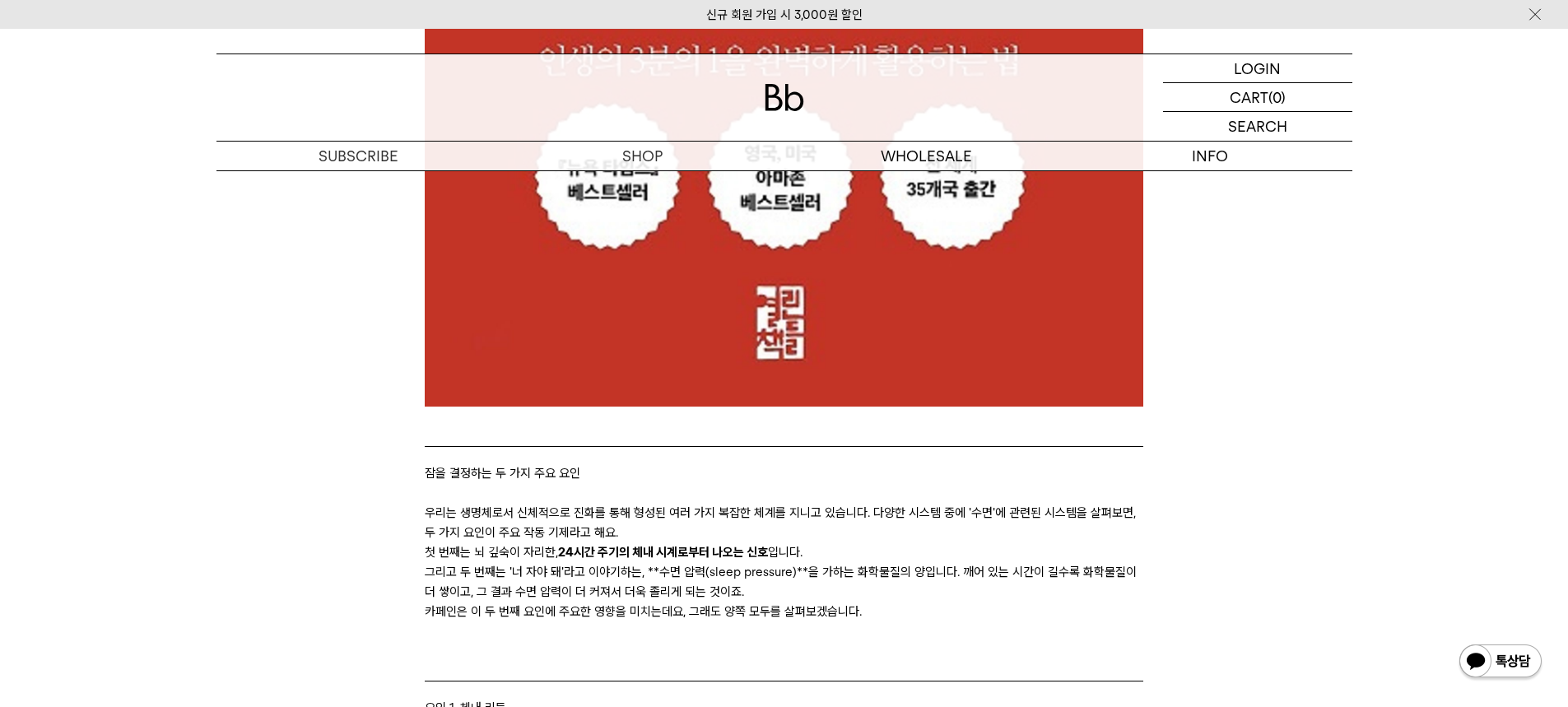
click at [785, 524] on p "우리는 생명체로서 신체적으로 진화를 통해 형성된 여러 가지 복잡한 체계를 지니고 있습니다. 다양한 시스템 중에 '수면'에 관련된 시스템을 살펴…" at bounding box center [783, 523] width 718 height 39
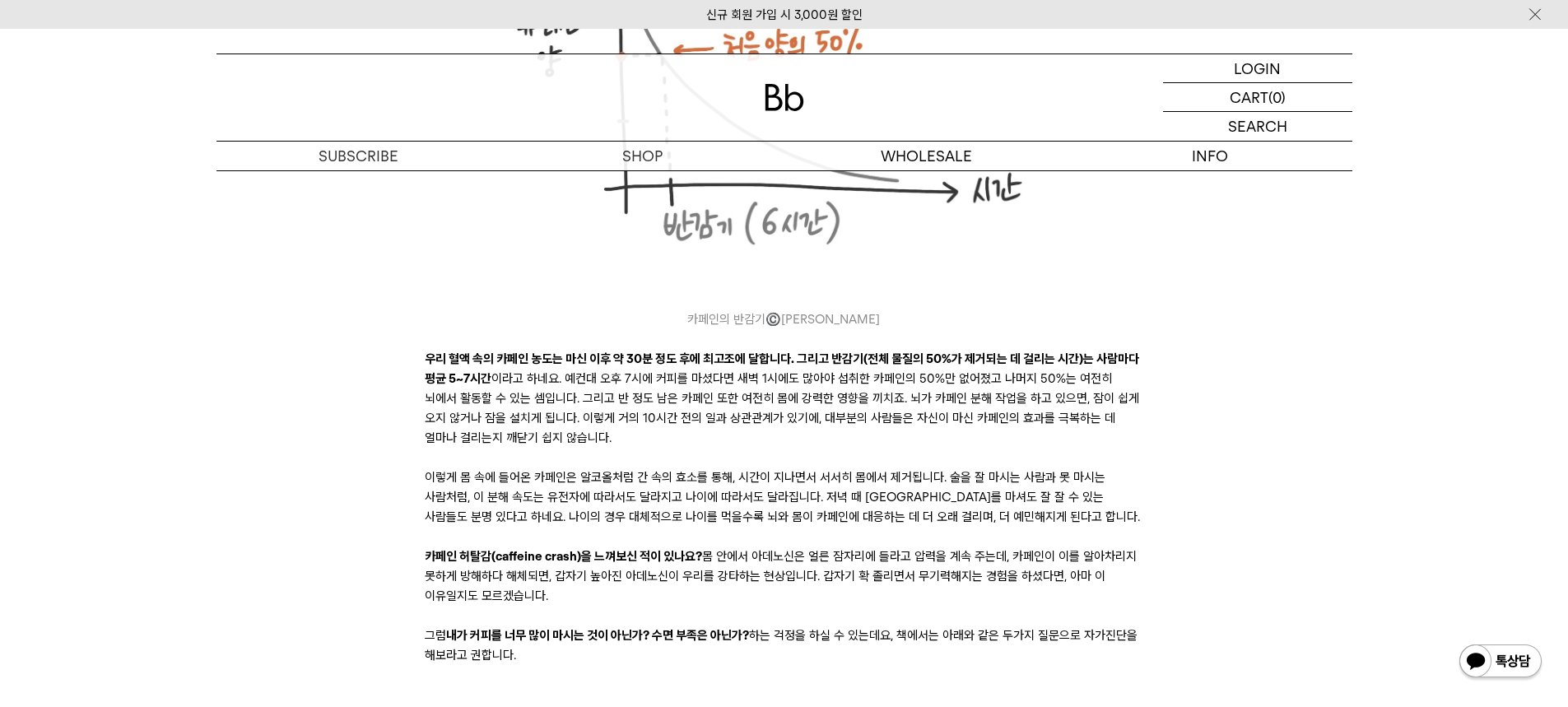
scroll to position [4198, 0]
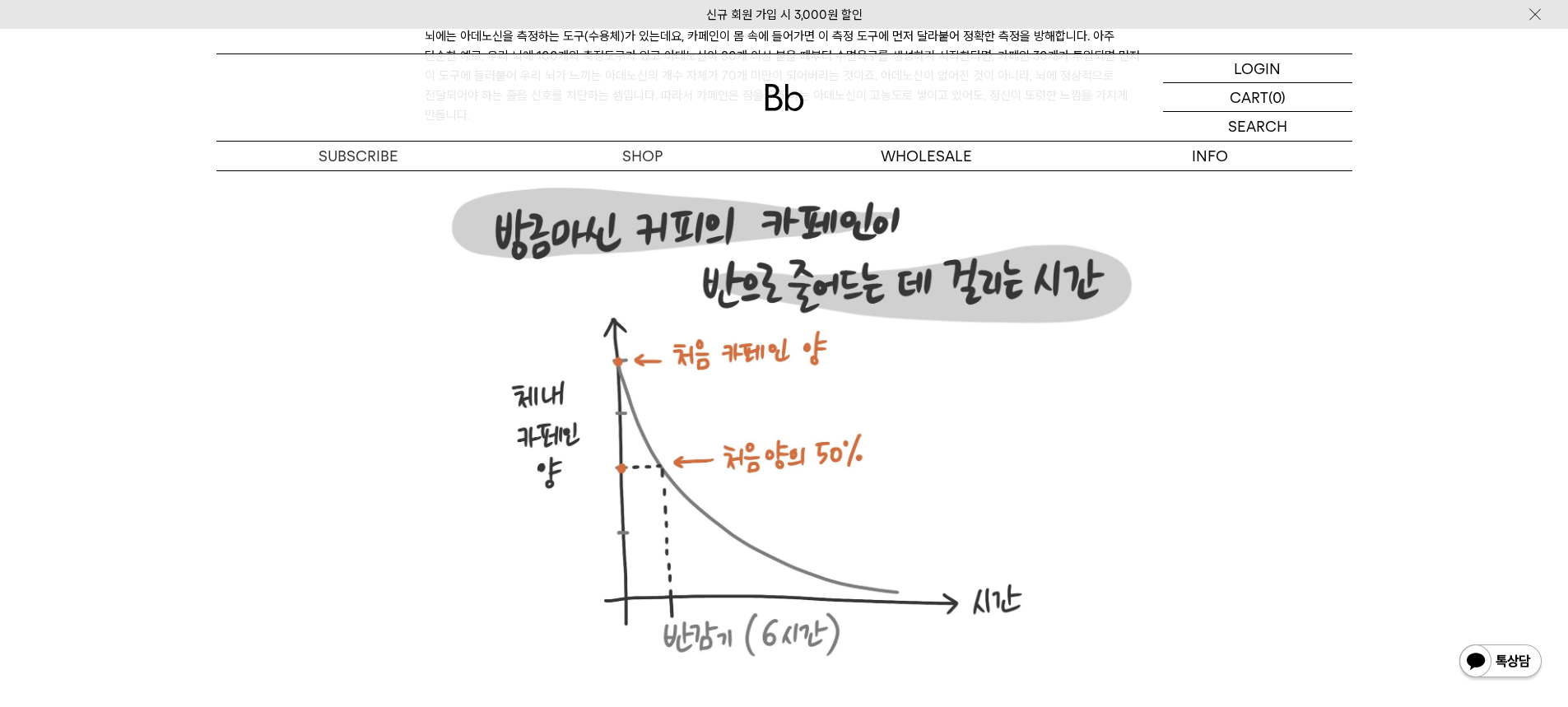
click at [780, 482] on img at bounding box center [783, 428] width 718 height 567
